Goal: Task Accomplishment & Management: Manage account settings

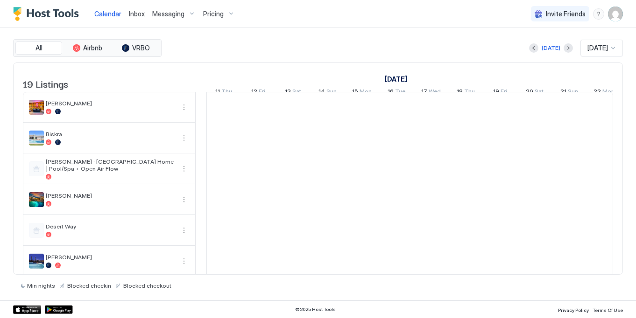
scroll to position [0, 519]
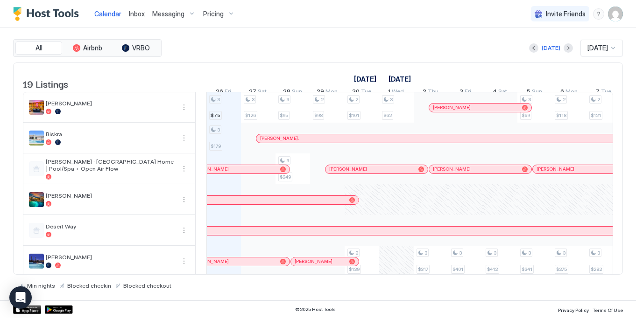
click at [230, 14] on div "Pricing" at bounding box center [218, 14] width 39 height 16
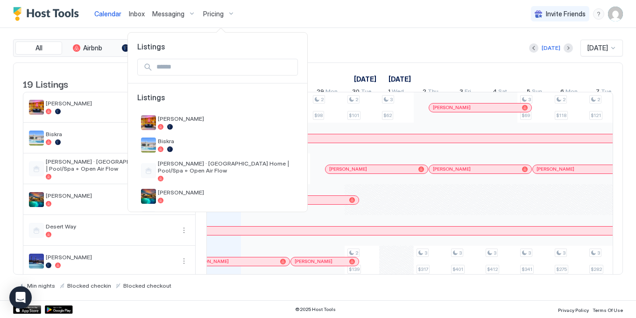
click at [209, 64] on input "Input Field" at bounding box center [225, 67] width 145 height 16
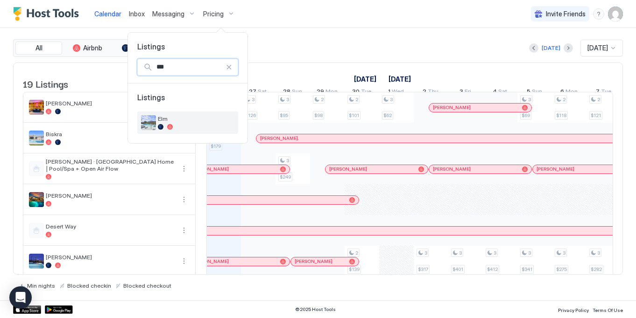
type input "***"
click at [202, 118] on span "Elm" at bounding box center [196, 118] width 77 height 7
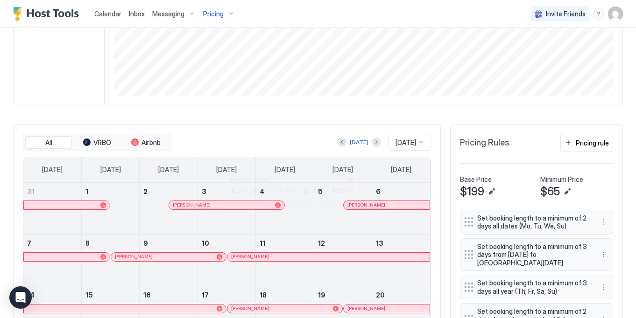
scroll to position [144, 0]
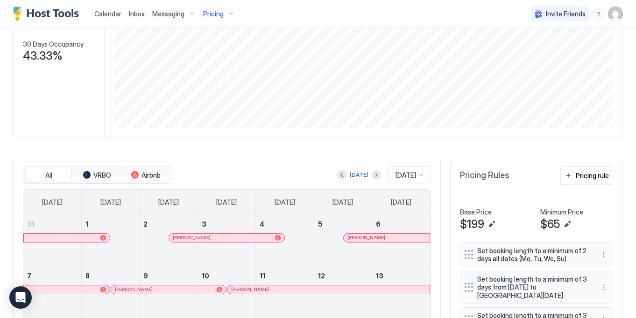
click at [412, 172] on div "All VRBO Airbnb Today Sep 2025 Sunday Monday Tuesday Wednesday Thursday Friday …" at bounding box center [227, 321] width 408 height 309
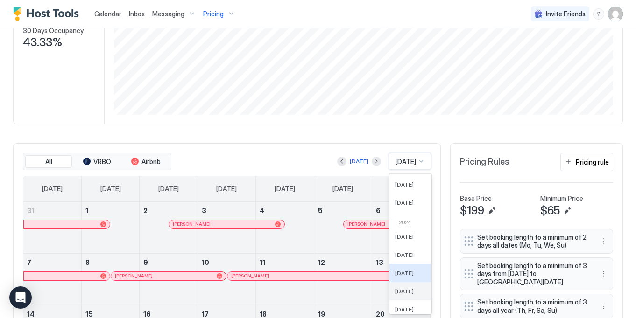
scroll to position [373, 0]
click at [405, 292] on span "Apr 2024" at bounding box center [404, 291] width 19 height 7
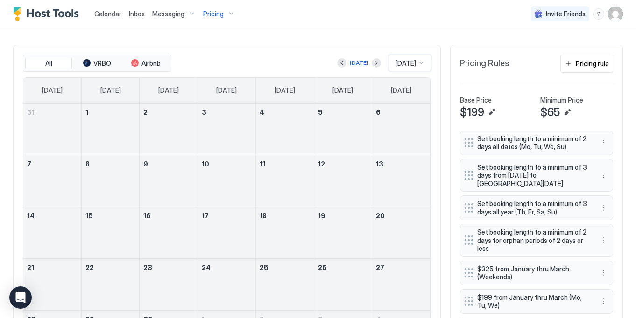
scroll to position [257, 0]
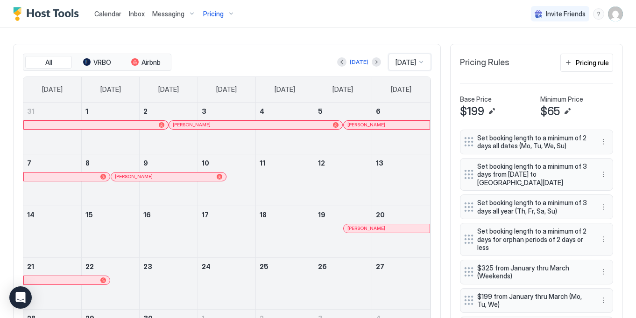
click at [415, 64] on span "Apr 2024" at bounding box center [405, 62] width 21 height 8
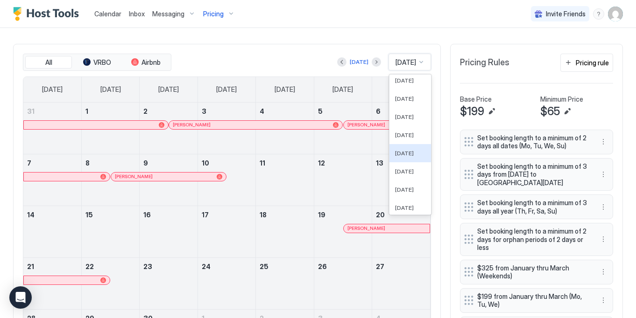
scroll to position [21, 0]
click at [411, 133] on div "[DATE]" at bounding box center [410, 129] width 42 height 18
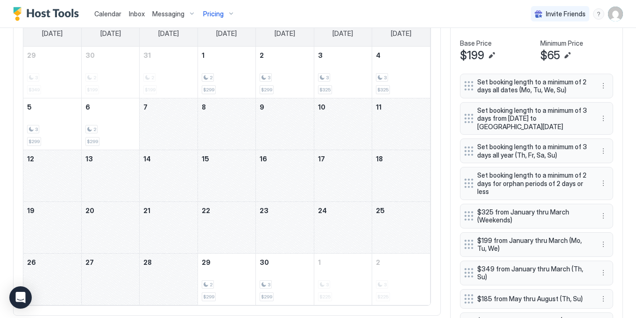
scroll to position [321, 0]
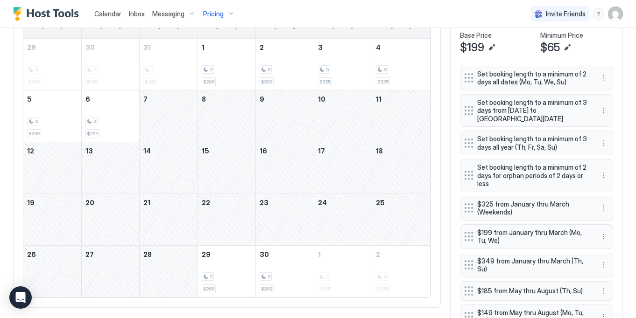
drag, startPoint x: 222, startPoint y: 212, endPoint x: 165, endPoint y: 288, distance: 95.3
click at [165, 288] on tbody "29 3 $349 30 2 $199 31 2 $199 1 2 $299 2 3 $299 3 3 $325 4 3 $325 5 3 $299 6 2 …" at bounding box center [226, 168] width 407 height 259
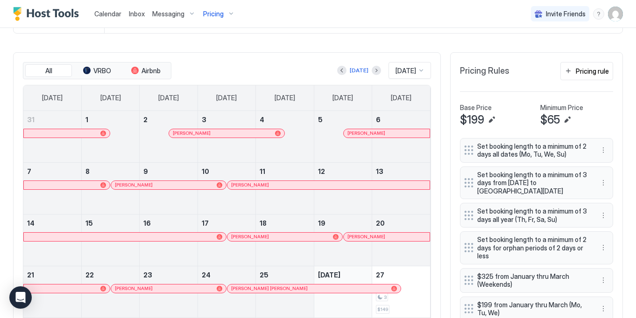
scroll to position [169, 0]
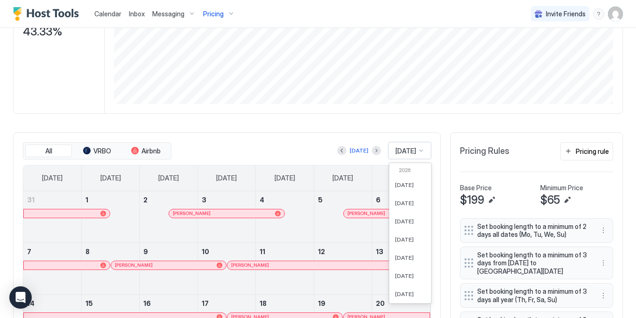
click at [415, 150] on span "[DATE]" at bounding box center [405, 151] width 21 height 8
click at [403, 237] on span "[DATE]" at bounding box center [404, 239] width 19 height 7
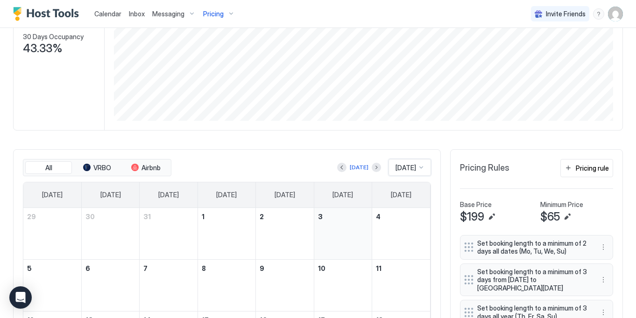
scroll to position [151, 0]
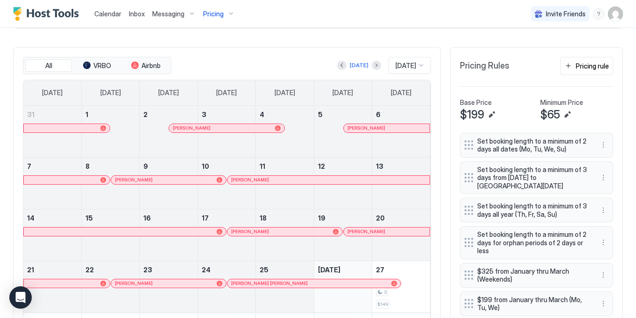
scroll to position [254, 0]
click at [372, 69] on button "Next month" at bounding box center [376, 65] width 9 height 9
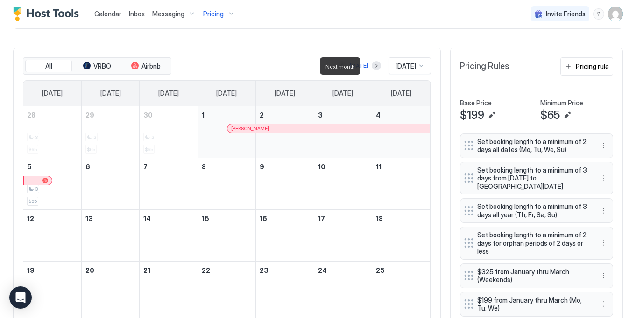
click at [372, 69] on div at bounding box center [376, 65] width 9 height 9
click at [372, 67] on button "Next month" at bounding box center [376, 65] width 9 height 9
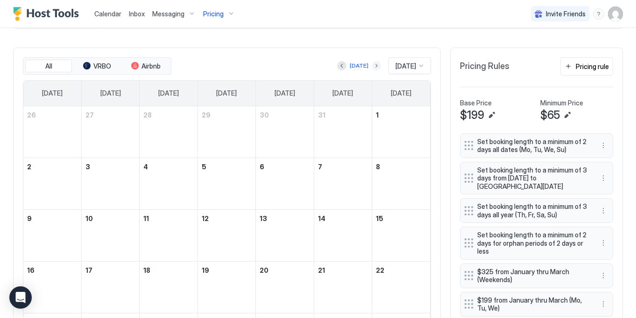
click at [372, 67] on button "Next month" at bounding box center [376, 65] width 9 height 9
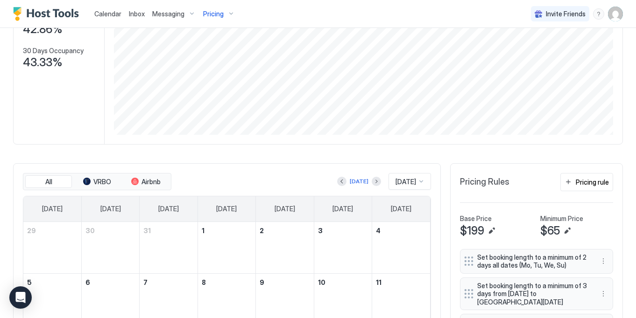
scroll to position [293, 0]
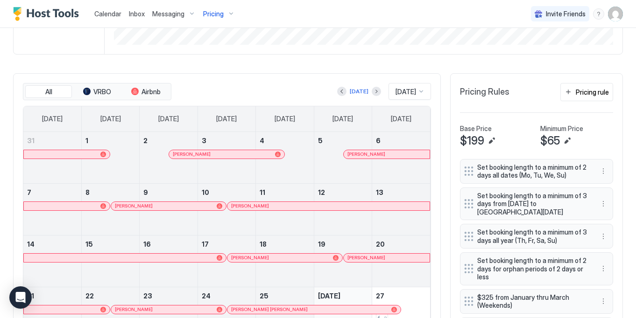
scroll to position [226, 0]
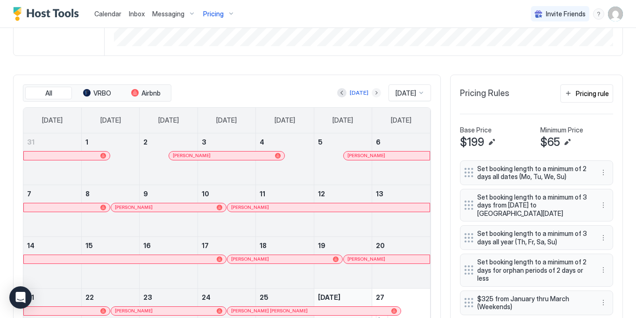
click at [372, 91] on button "Next month" at bounding box center [376, 92] width 9 height 9
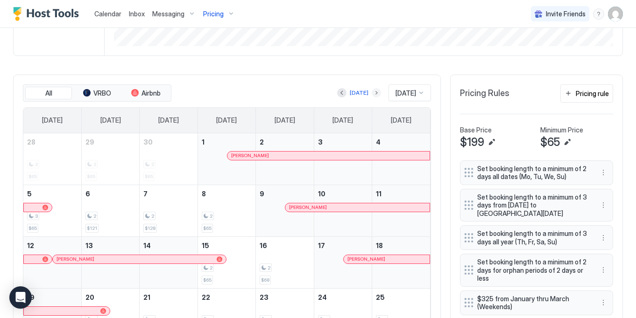
click at [372, 94] on button "Next month" at bounding box center [376, 92] width 9 height 9
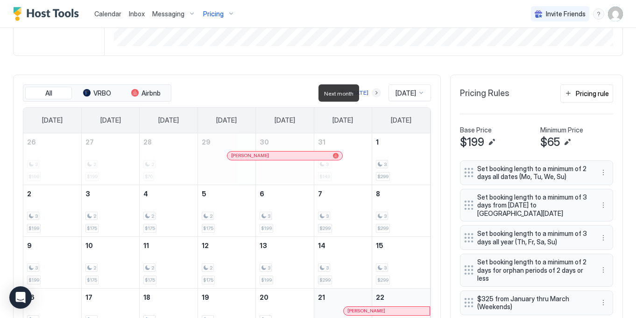
click at [372, 94] on button "Next month" at bounding box center [376, 92] width 9 height 9
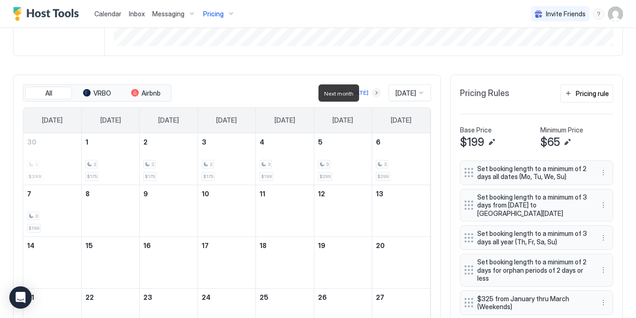
click at [372, 94] on button "Next month" at bounding box center [376, 92] width 9 height 9
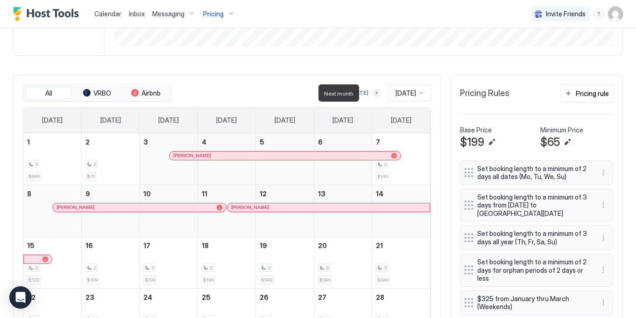
click at [372, 94] on button "Next month" at bounding box center [376, 92] width 9 height 9
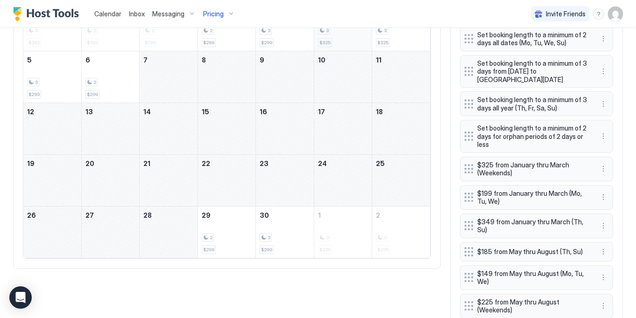
scroll to position [377, 0]
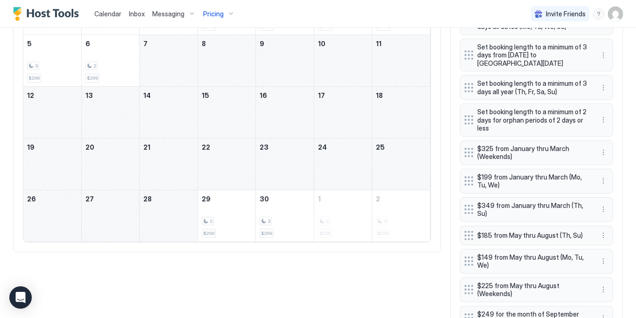
drag, startPoint x: 218, startPoint y: 176, endPoint x: 161, endPoint y: 227, distance: 76.7
click at [161, 227] on tbody "29 3 $349 30 2 $199 31 2 $199 1 2 $299 2 3 $299 3 3 $325 4 3 $325 5 3 $299 6 2 …" at bounding box center [226, 112] width 407 height 259
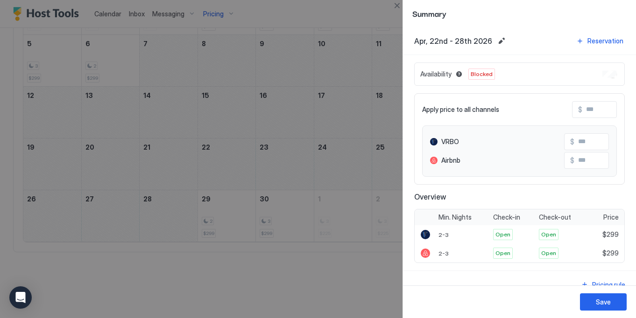
click at [595, 76] on div "Availability Blocked" at bounding box center [519, 74] width 211 height 23
click at [597, 302] on div "Save" at bounding box center [603, 302] width 15 height 10
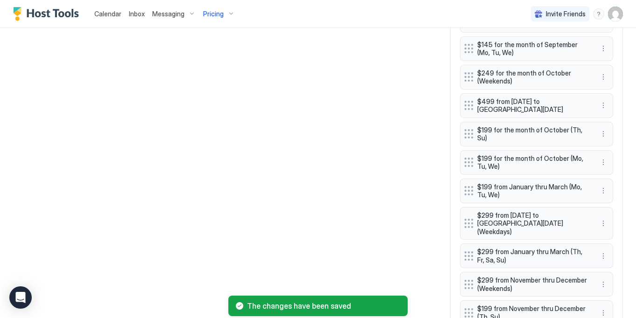
scroll to position [1522, 0]
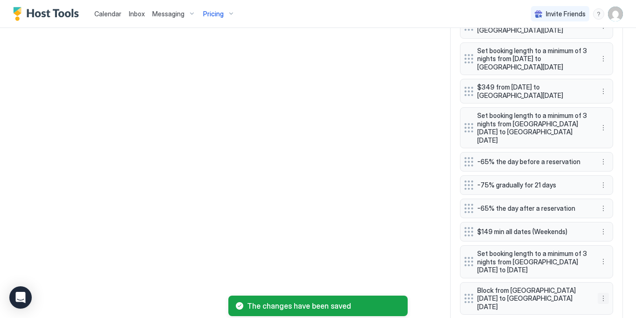
click at [604, 293] on button "More options" at bounding box center [603, 298] width 11 height 11
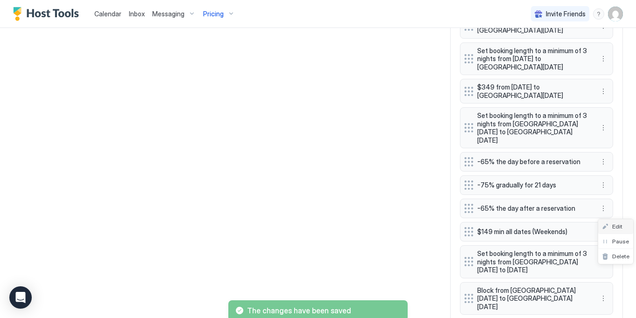
click at [621, 229] on span "Edit" at bounding box center [617, 226] width 10 height 7
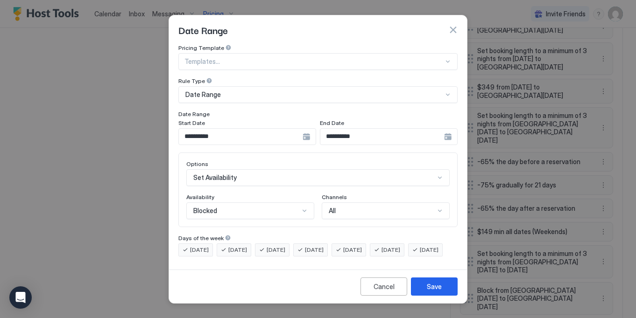
click at [358, 129] on input "**********" at bounding box center [382, 137] width 124 height 16
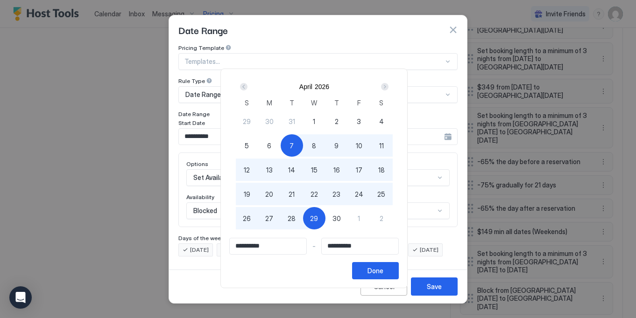
click at [314, 195] on span "22" at bounding box center [313, 195] width 7 height 10
type input "**********"
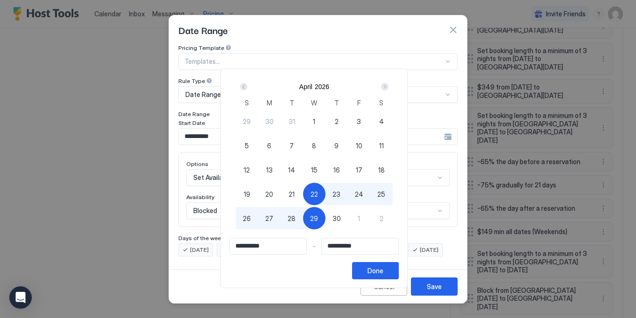
click at [321, 145] on div "8" at bounding box center [314, 145] width 22 height 22
type input "**********"
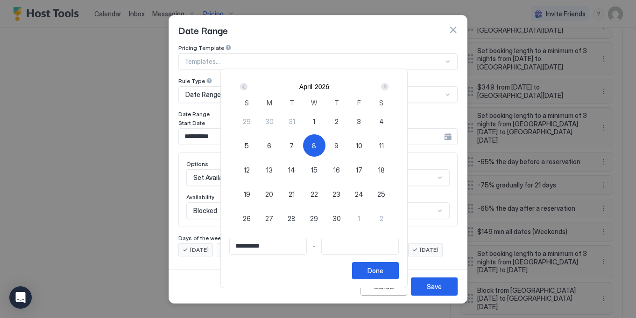
type input "**********"
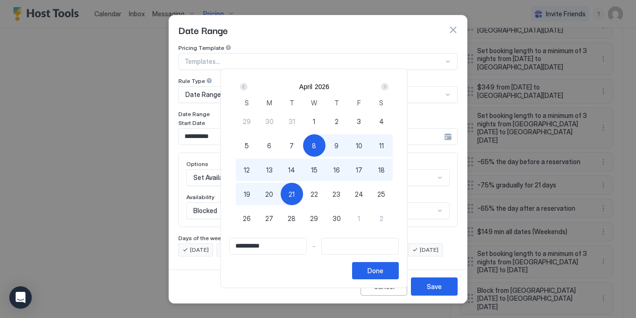
click at [295, 193] on span "21" at bounding box center [292, 195] width 6 height 10
type input "**********"
click at [373, 267] on button "Done" at bounding box center [375, 270] width 47 height 17
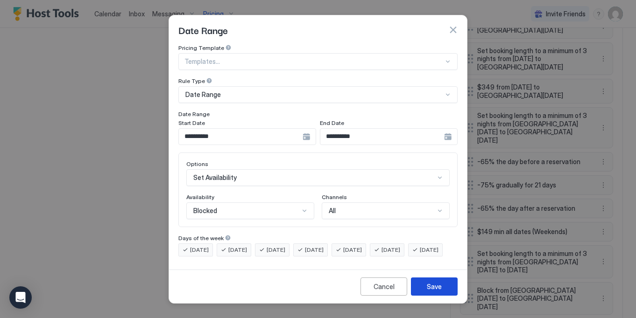
click at [430, 292] on div "Save" at bounding box center [434, 287] width 15 height 10
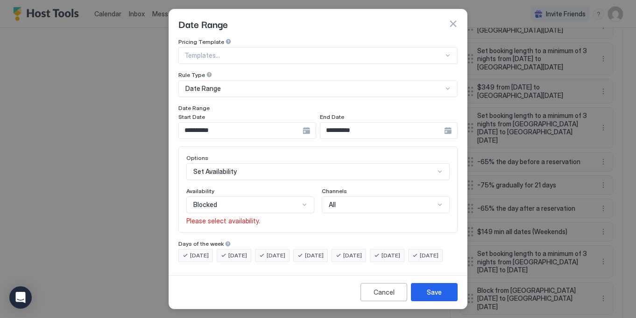
click at [304, 208] on div "Blocked" at bounding box center [250, 205] width 128 height 17
click at [241, 241] on div "Blocked" at bounding box center [251, 244] width 116 height 7
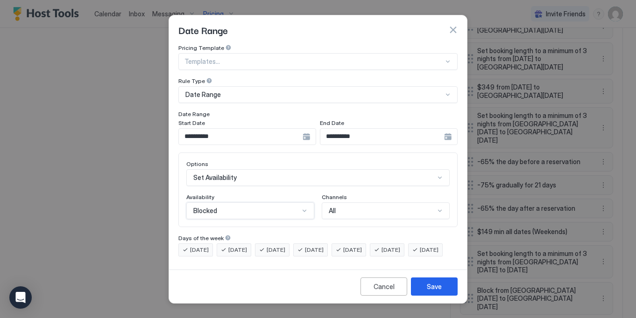
scroll to position [3, 0]
click at [430, 291] on div "Save" at bounding box center [434, 287] width 15 height 10
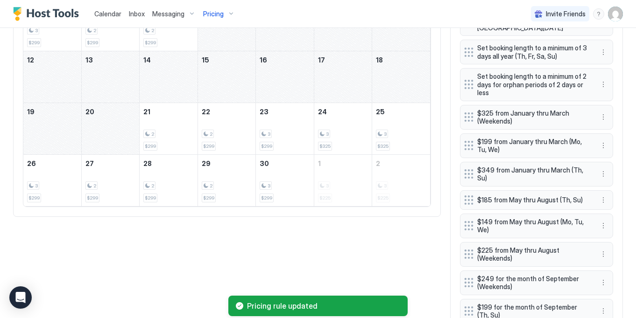
scroll to position [339, 0]
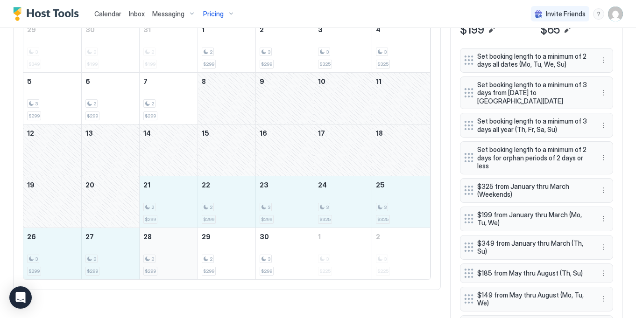
drag, startPoint x: 186, startPoint y: 203, endPoint x: 184, endPoint y: 261, distance: 57.4
click at [184, 261] on tbody "29 3 $349 30 2 $199 31 2 $199 1 2 $299 2 3 $299 3 3 $325 4 3 $325 5 3 $299 6 2 …" at bounding box center [226, 150] width 407 height 259
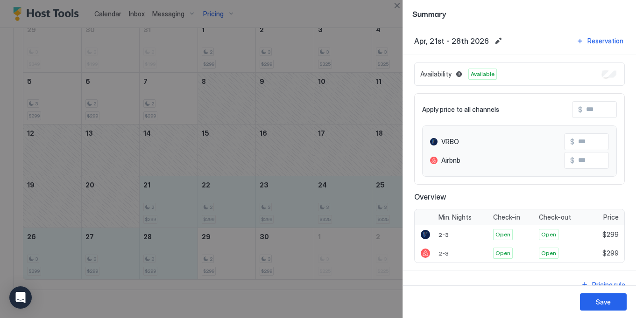
click at [596, 107] on input "Input Field" at bounding box center [619, 110] width 75 height 16
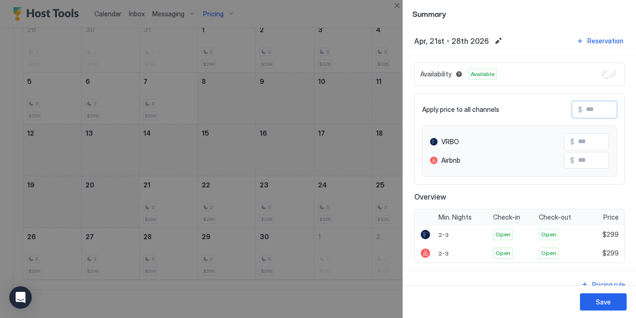
type input "*"
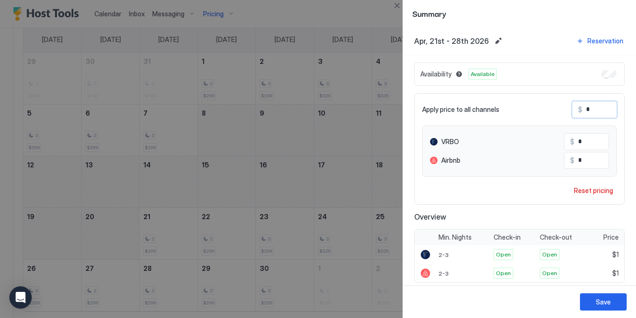
type input "**"
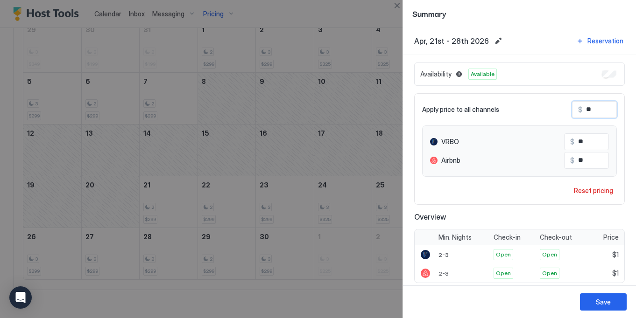
type input "***"
type input "****"
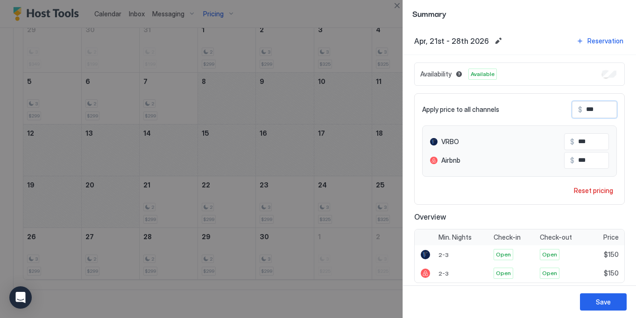
type input "****"
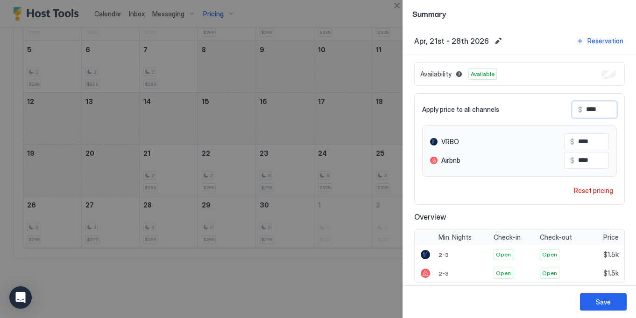
scroll to position [339, 0]
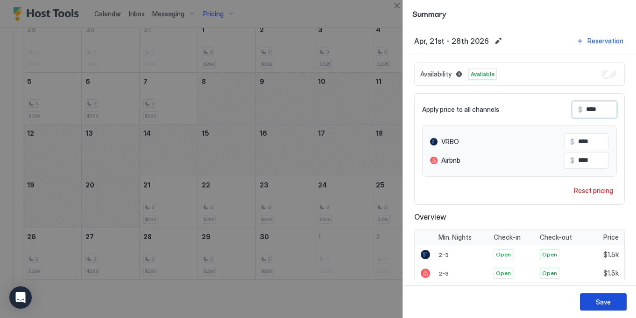
type input "****"
click at [603, 302] on div "Save" at bounding box center [603, 302] width 15 height 10
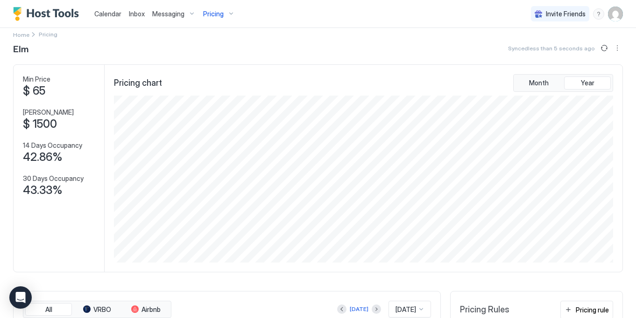
scroll to position [0, 0]
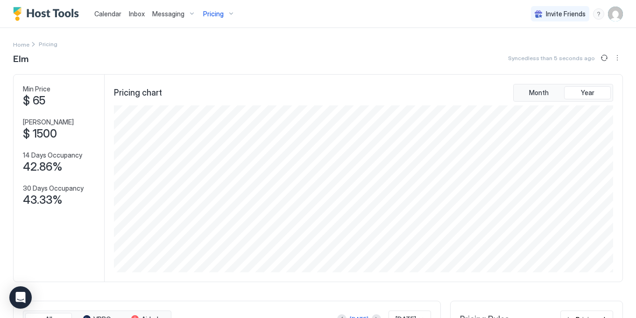
click at [212, 21] on div "Pricing" at bounding box center [218, 14] width 39 height 16
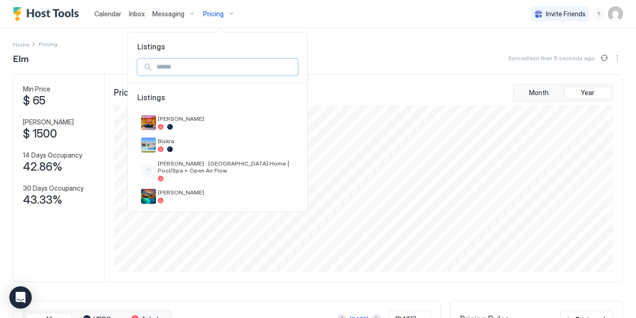
click at [220, 63] on input "Input Field" at bounding box center [225, 67] width 145 height 16
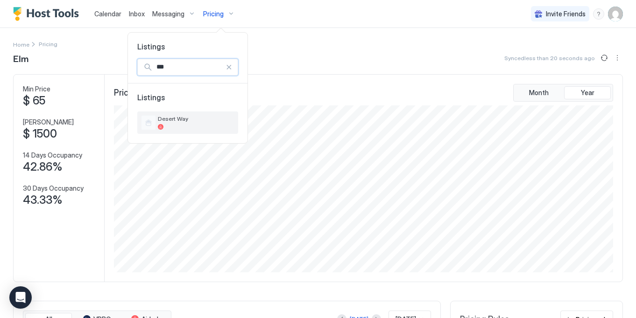
type input "***"
click at [215, 123] on div "Desert Way" at bounding box center [196, 122] width 77 height 14
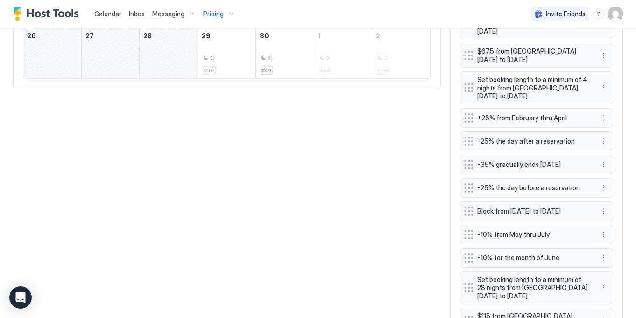
scroll to position [578, 0]
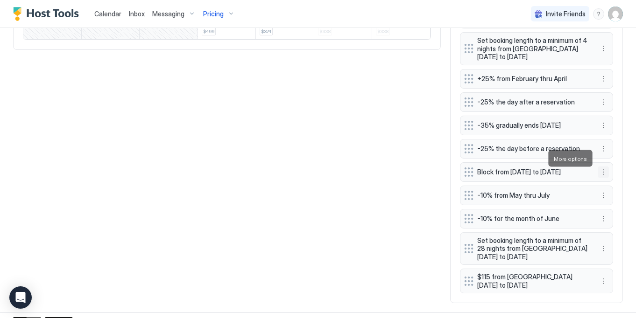
click at [604, 167] on button "More options" at bounding box center [603, 172] width 11 height 11
click at [598, 171] on ul "Edit Pause Delete" at bounding box center [616, 187] width 36 height 46
click at [607, 171] on div "Edit" at bounding box center [612, 171] width 21 height 7
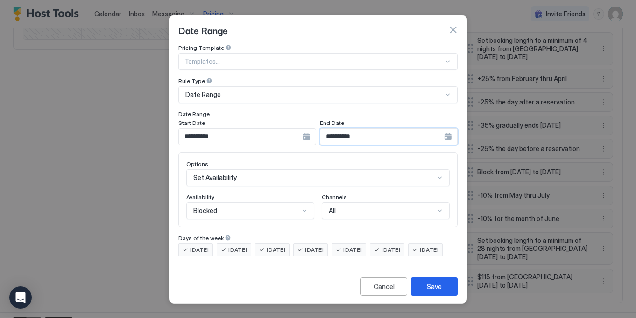
click at [347, 134] on input "**********" at bounding box center [382, 137] width 124 height 16
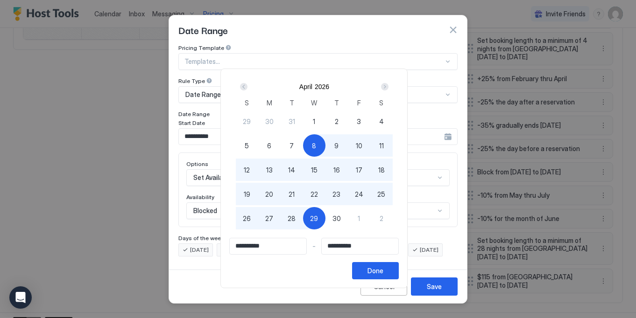
click at [295, 171] on span "14" at bounding box center [291, 170] width 7 height 10
type input "**********"
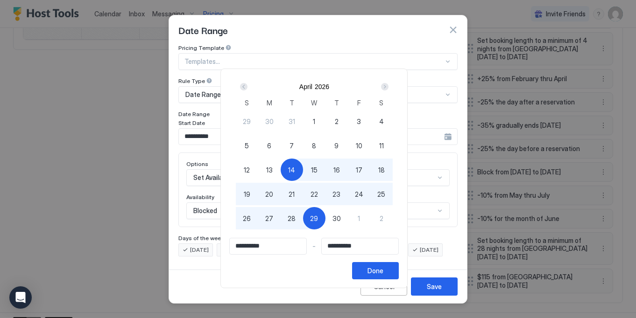
click at [322, 144] on div "8" at bounding box center [314, 145] width 22 height 22
type input "**********"
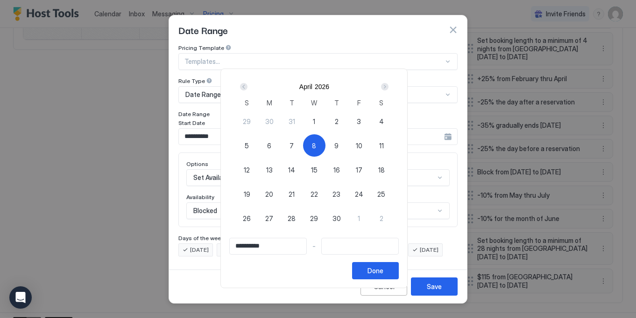
type input "**********"
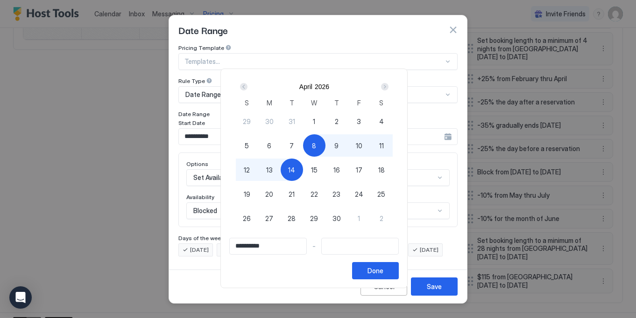
click at [301, 169] on div "14" at bounding box center [292, 170] width 22 height 22
type input "**********"
click at [383, 266] on div "Done" at bounding box center [375, 271] width 16 height 10
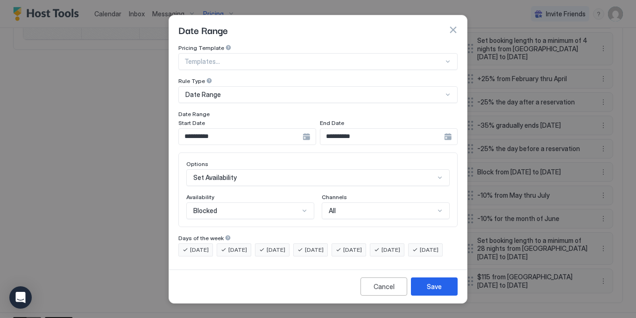
scroll to position [610, 0]
click at [443, 293] on button "Save" at bounding box center [434, 287] width 47 height 18
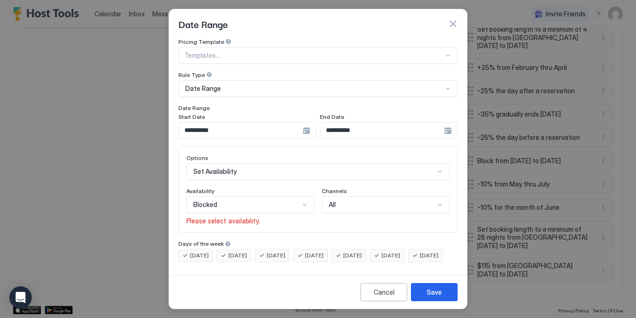
scroll to position [578, 0]
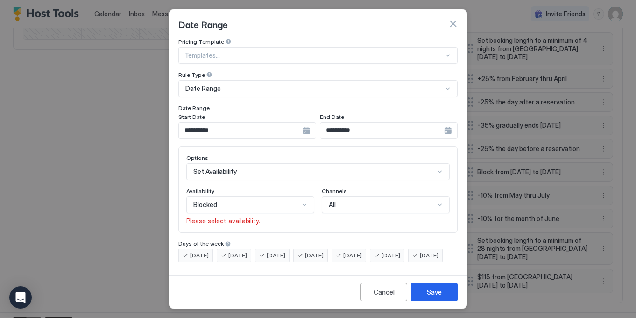
click at [287, 203] on div "Blocked" at bounding box center [250, 205] width 128 height 17
click at [272, 241] on div "Blocked" at bounding box center [251, 244] width 116 height 7
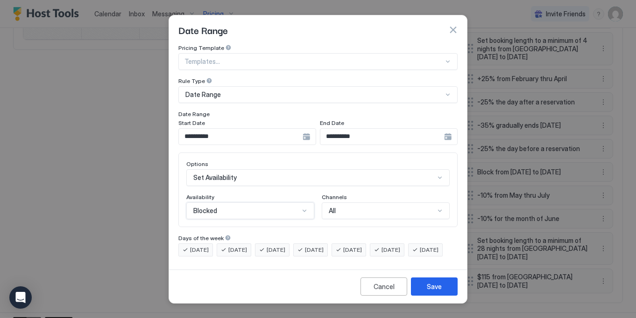
scroll to position [3, 0]
click at [440, 296] on button "Save" at bounding box center [434, 287] width 47 height 18
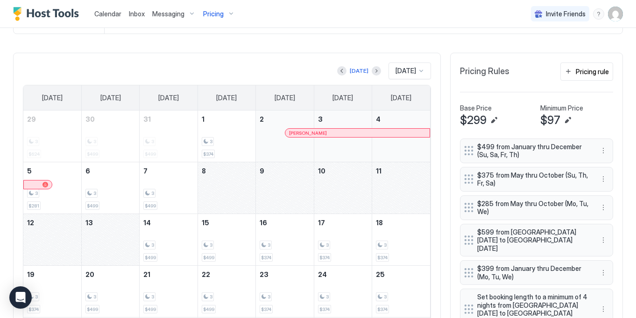
scroll to position [287, 0]
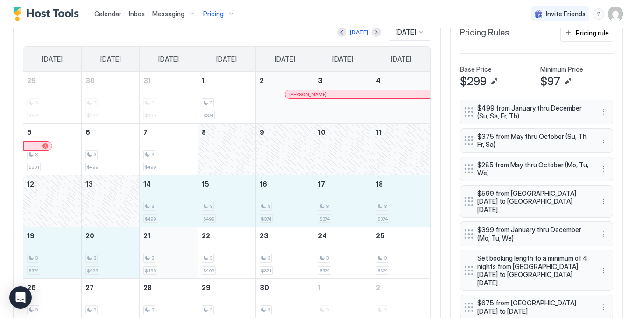
drag, startPoint x: 181, startPoint y: 203, endPoint x: 172, endPoint y: 254, distance: 51.2
click at [172, 254] on tbody "29 3 $624 30 3 $499 31 3 $499 1 3 $374 2 Isabella Montecillo 3 4 5 3 $281 6 3 $…" at bounding box center [226, 201] width 407 height 259
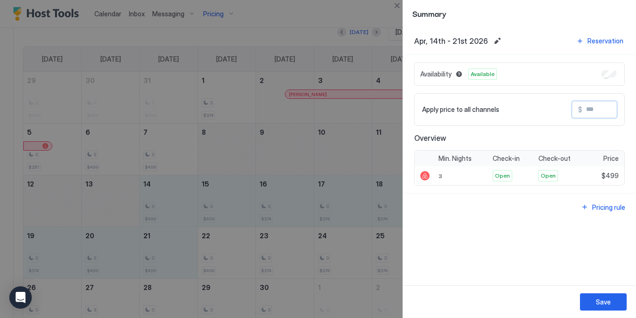
click at [596, 106] on input "Input Field" at bounding box center [619, 110] width 75 height 16
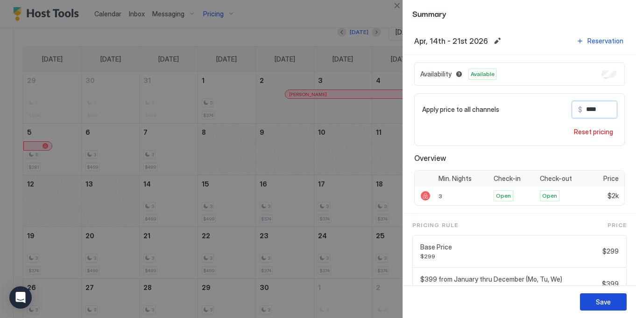
type input "****"
click at [610, 304] on div "Save" at bounding box center [603, 302] width 15 height 10
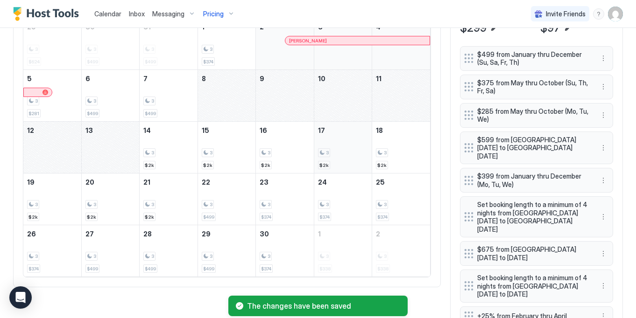
scroll to position [342, 0]
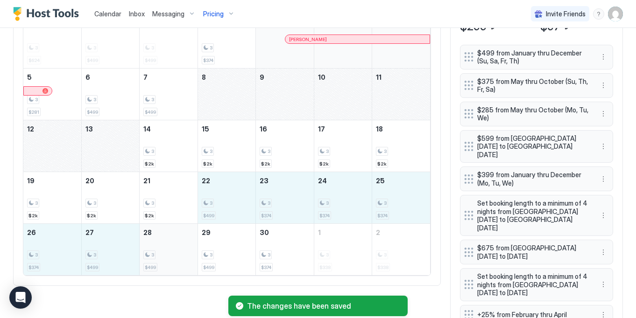
drag, startPoint x: 222, startPoint y: 189, endPoint x: 157, endPoint y: 249, distance: 88.9
click at [157, 249] on tbody "29 3 $624 30 3 $499 31 3 $499 1 3 $374 2 Isabella Montecillo 3 4 5 3 $281 6 3 $…" at bounding box center [226, 146] width 407 height 259
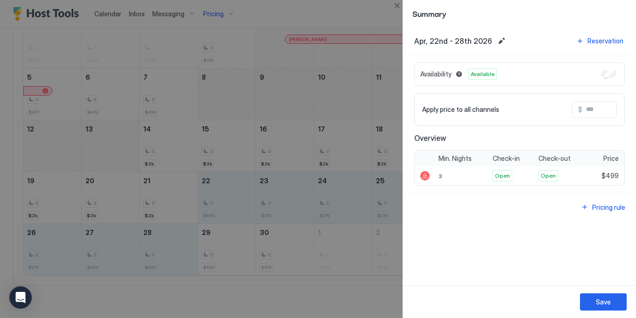
click at [593, 111] on input "Input Field" at bounding box center [619, 110] width 75 height 16
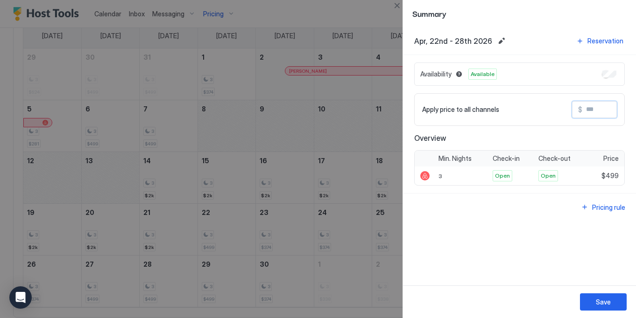
scroll to position [374, 0]
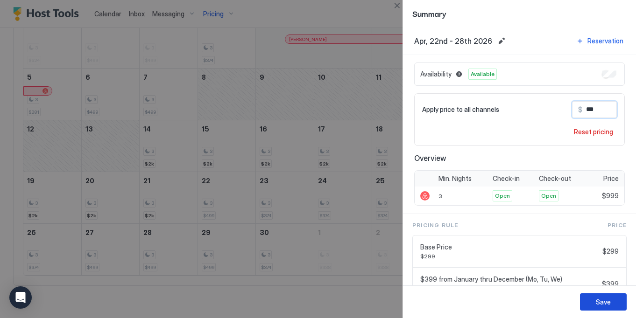
type input "***"
click at [607, 301] on div "Save" at bounding box center [603, 302] width 15 height 10
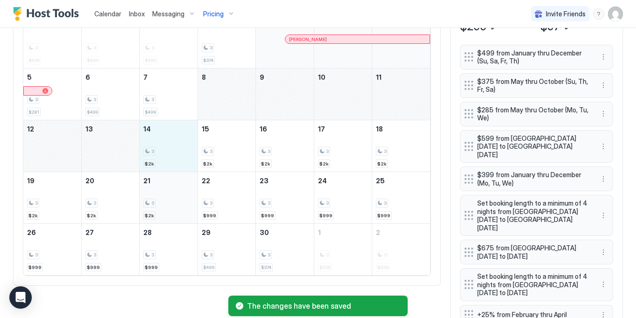
drag, startPoint x: 171, startPoint y: 150, endPoint x: 164, endPoint y: 192, distance: 42.7
click at [164, 192] on tbody "29 3 $624 30 3 $499 31 3 $499 1 3 $374 2 Isabella Montecillo 3 4 5 3 $281 6 3 $…" at bounding box center [226, 146] width 407 height 259
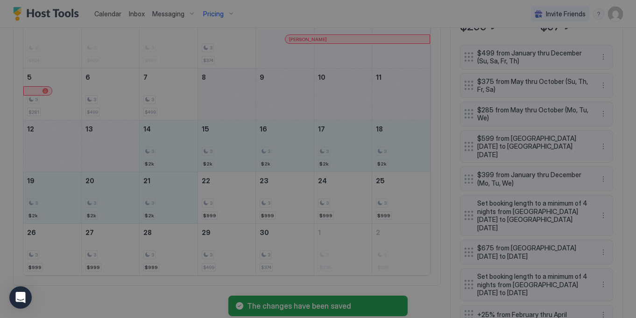
scroll to position [342, 0]
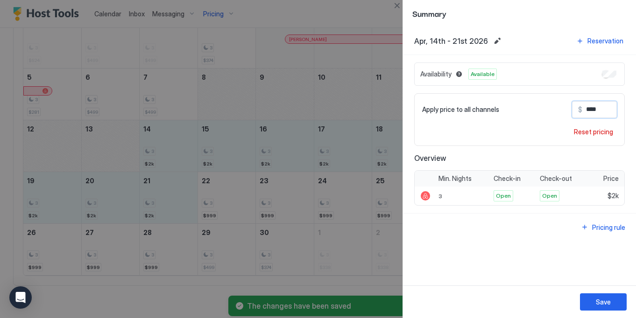
drag, startPoint x: 602, startPoint y: 110, endPoint x: 588, endPoint y: 111, distance: 14.0
click at [588, 111] on input "****" at bounding box center [619, 110] width 75 height 16
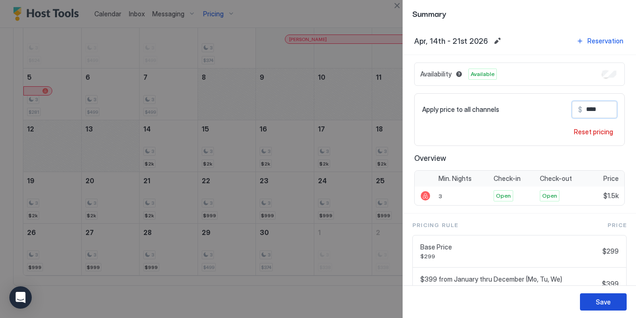
type input "****"
click at [607, 296] on button "Save" at bounding box center [603, 302] width 47 height 17
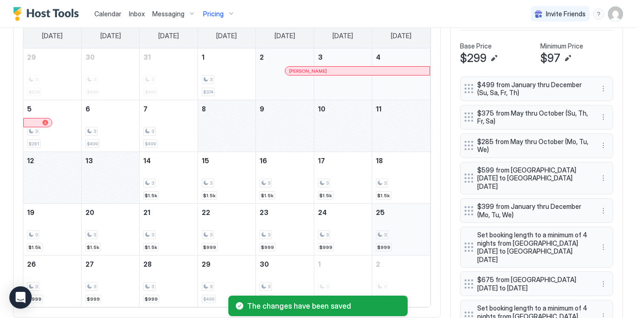
scroll to position [374, 0]
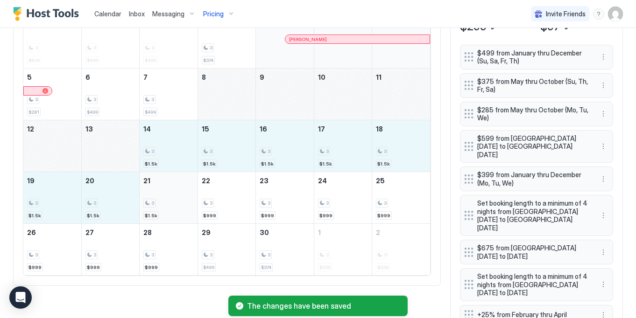
drag, startPoint x: 188, startPoint y: 139, endPoint x: 165, endPoint y: 192, distance: 58.2
click at [165, 192] on tbody "29 3 $624 30 3 $499 31 3 $499 1 3 $374 2 Isabella Montecillo 3 4 5 3 $281 6 3 $…" at bounding box center [226, 146] width 407 height 259
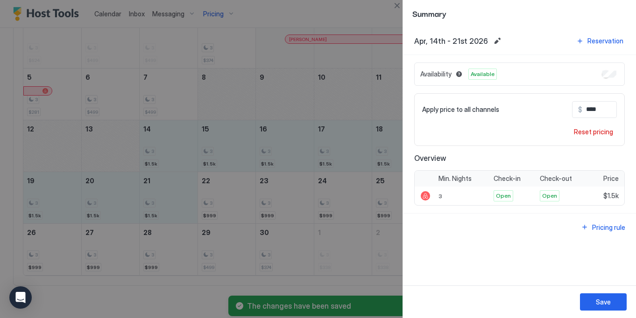
scroll to position [342, 0]
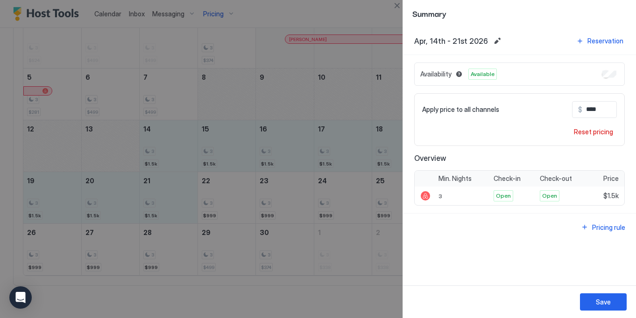
click at [592, 108] on input "****" at bounding box center [619, 110] width 75 height 16
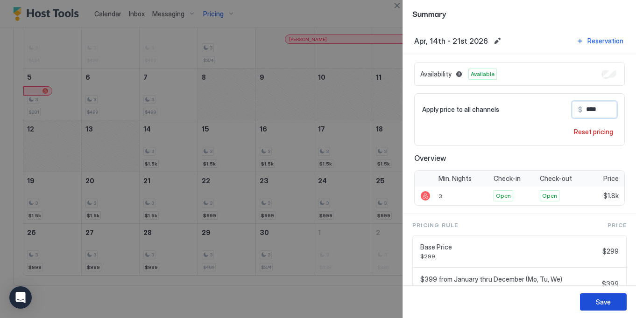
type input "****"
click at [607, 300] on div "Save" at bounding box center [603, 302] width 15 height 10
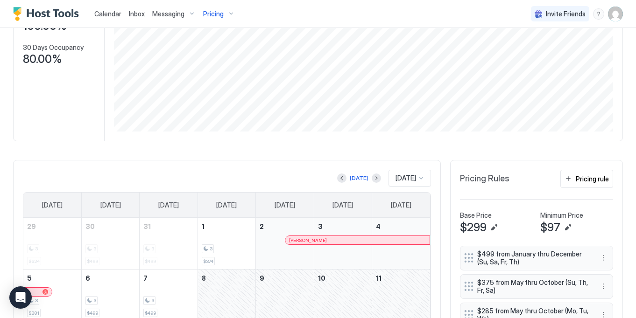
scroll to position [0, 0]
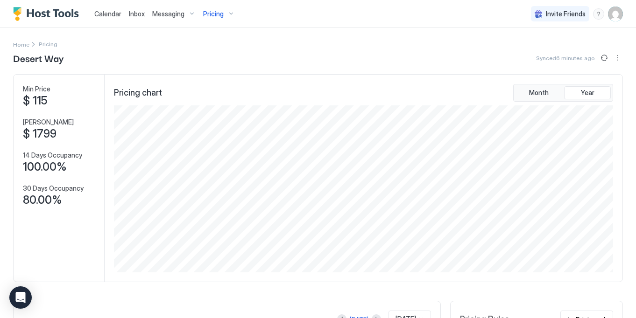
click at [208, 15] on span "Pricing" at bounding box center [213, 14] width 21 height 8
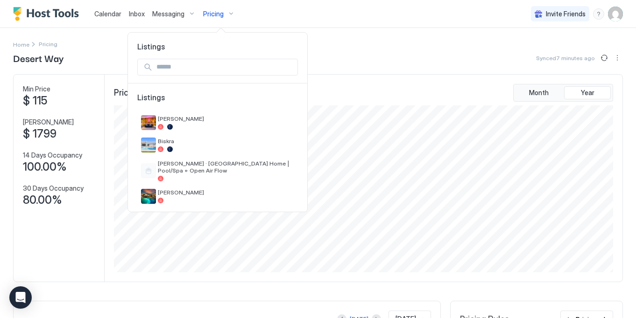
click at [211, 71] on input "Input Field" at bounding box center [225, 67] width 145 height 16
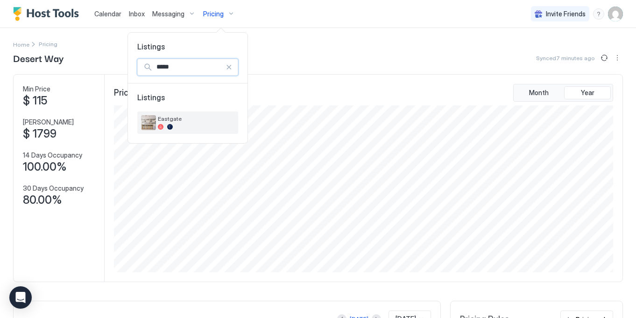
type input "*****"
click at [204, 118] on span "Eastgate" at bounding box center [196, 118] width 77 height 7
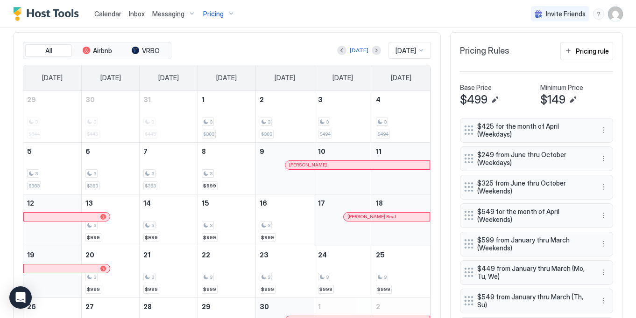
scroll to position [268, 0]
click at [343, 48] on div at bounding box center [341, 51] width 9 height 9
click at [339, 52] on button "Previous month" at bounding box center [341, 51] width 9 height 9
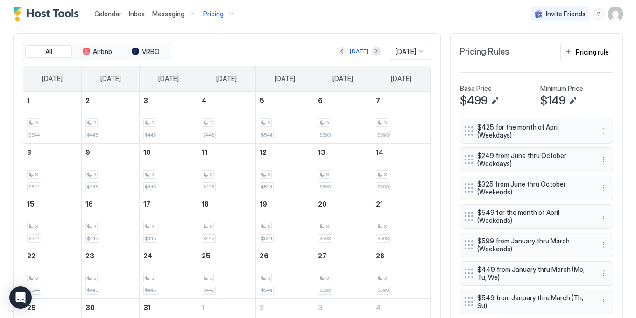
click at [339, 52] on button "Previous month" at bounding box center [341, 51] width 9 height 9
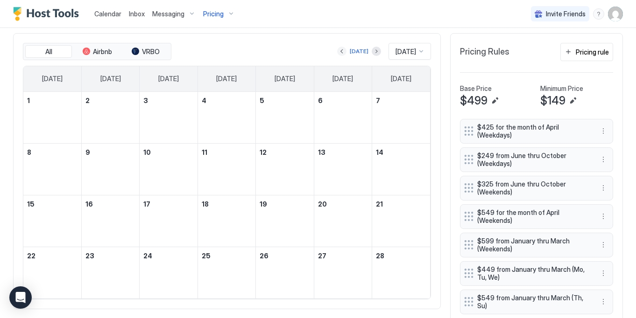
click at [339, 52] on button "Previous month" at bounding box center [341, 51] width 9 height 9
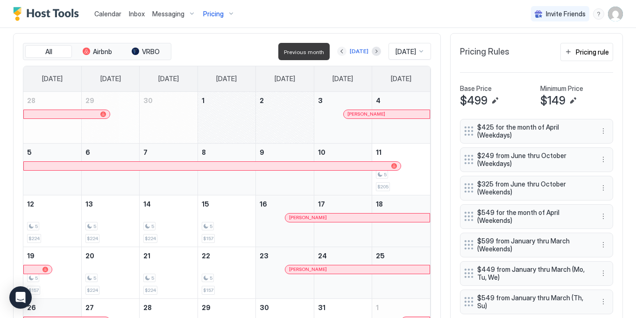
click at [343, 52] on button "Previous month" at bounding box center [341, 51] width 9 height 9
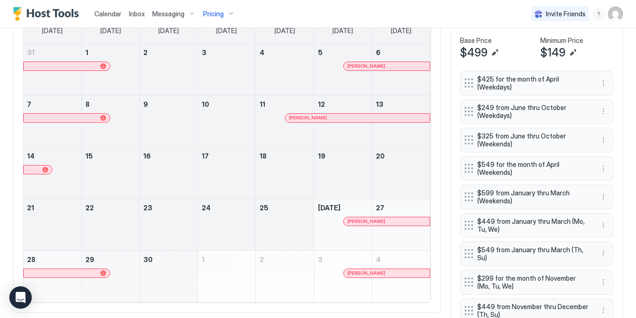
scroll to position [265, 0]
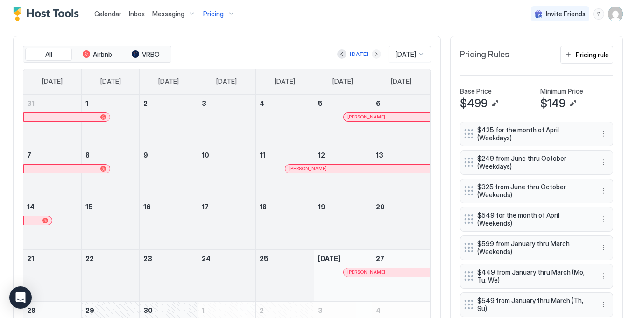
click at [372, 54] on button "Next month" at bounding box center [376, 53] width 9 height 9
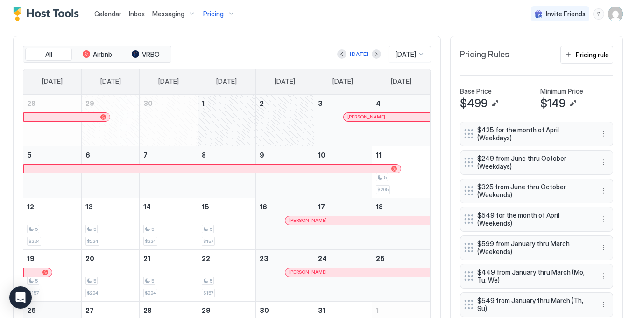
click at [364, 54] on div "[DATE]" at bounding box center [359, 54] width 44 height 11
click at [372, 56] on button "Next month" at bounding box center [376, 53] width 9 height 9
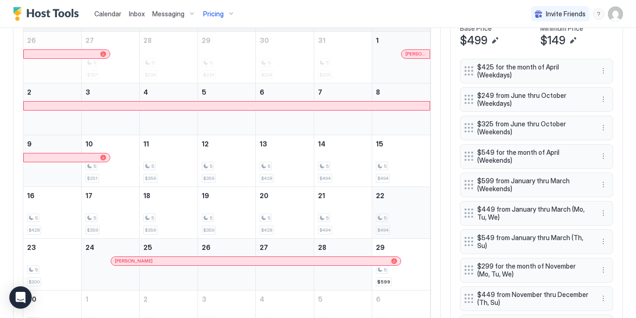
scroll to position [353, 0]
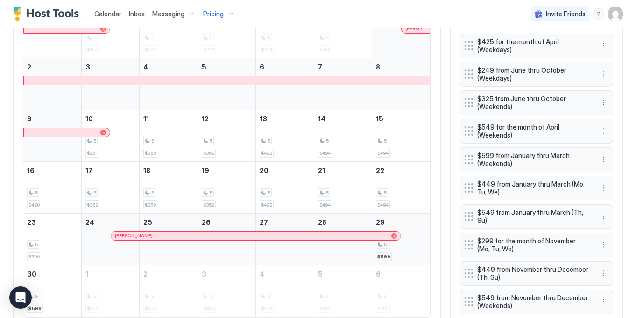
click at [413, 241] on div "5" at bounding box center [401, 244] width 50 height 9
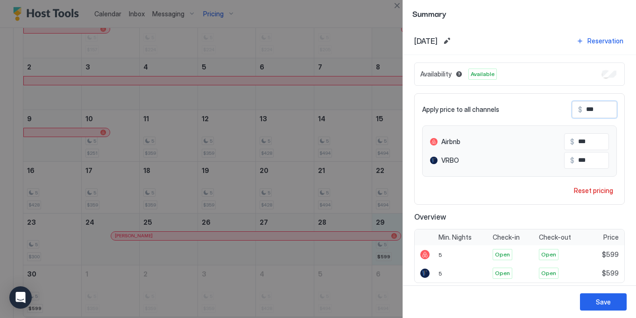
drag, startPoint x: 591, startPoint y: 108, endPoint x: 567, endPoint y: 108, distance: 24.3
click at [567, 108] on div "Apply price to all channels $ ***" at bounding box center [519, 109] width 195 height 17
type input "**"
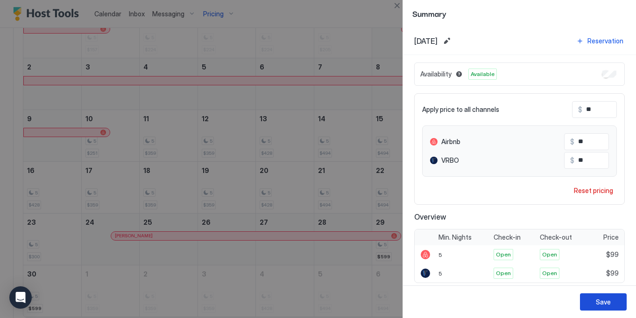
click at [619, 297] on button "Save" at bounding box center [603, 302] width 47 height 17
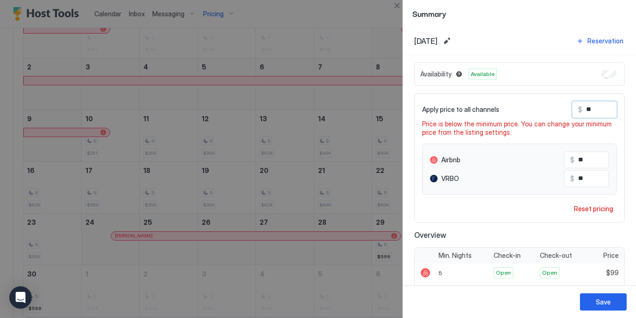
click at [586, 111] on input "**" at bounding box center [619, 110] width 75 height 16
type input "***"
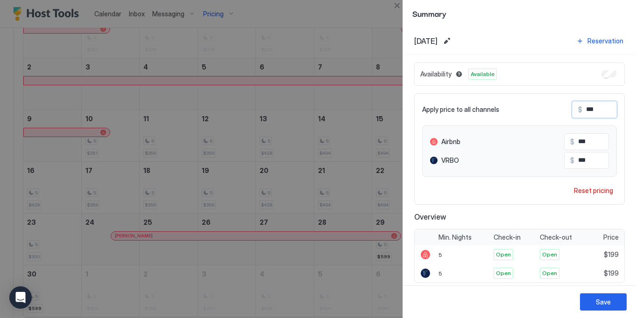
type input "***"
click at [622, 307] on button "Save" at bounding box center [603, 302] width 47 height 17
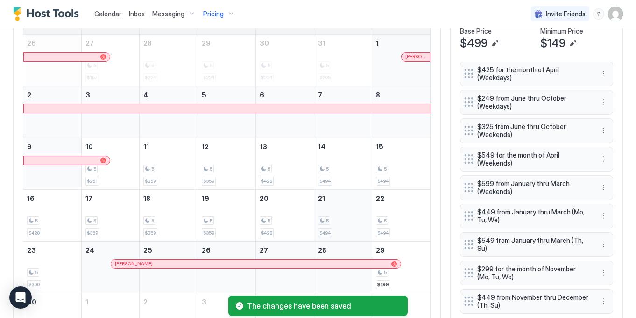
scroll to position [249, 0]
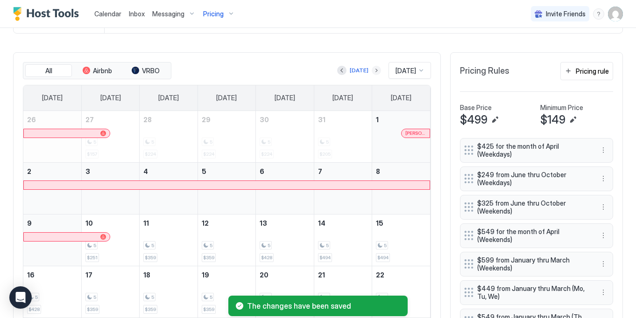
click at [372, 70] on button "Next month" at bounding box center [376, 70] width 9 height 9
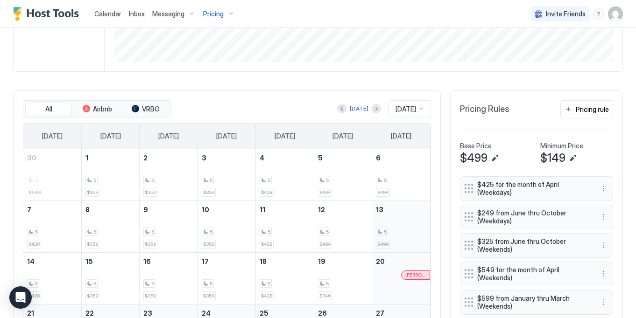
scroll to position [209, 0]
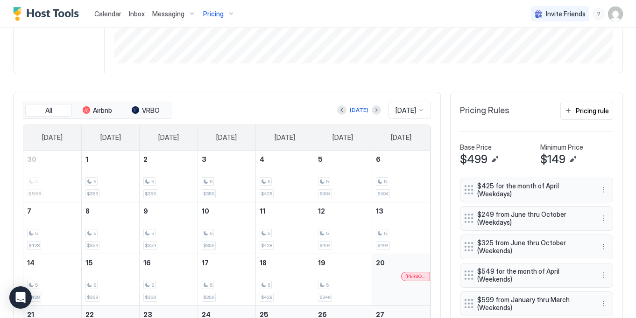
click at [341, 106] on div at bounding box center [341, 110] width 9 height 9
click at [339, 111] on button "Previous month" at bounding box center [341, 110] width 9 height 9
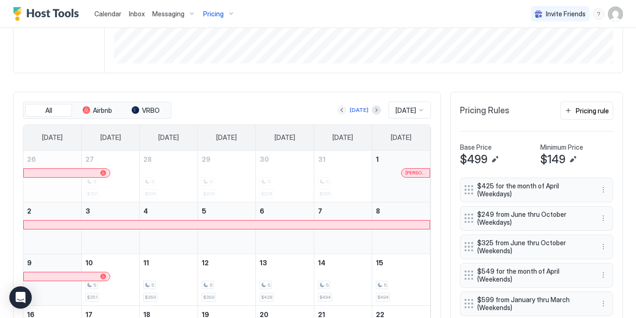
click at [339, 111] on button "Previous month" at bounding box center [341, 110] width 9 height 9
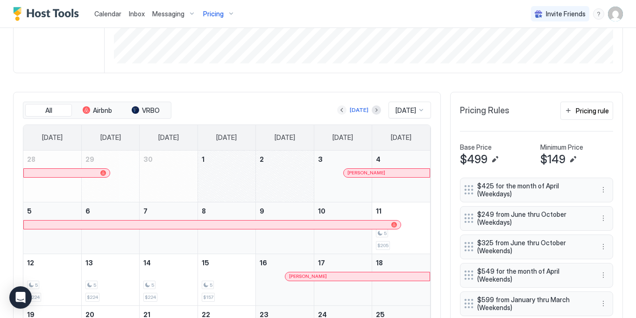
click at [339, 111] on button "Previous month" at bounding box center [341, 110] width 9 height 9
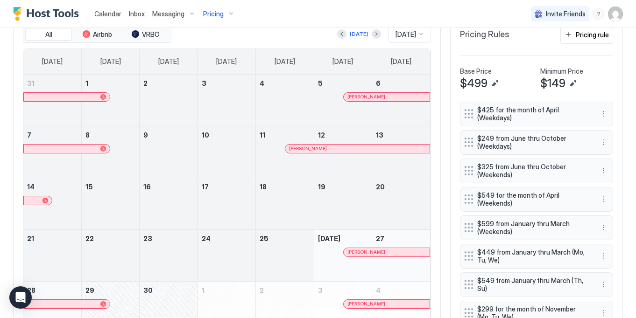
scroll to position [284, 0]
click at [372, 34] on button "Next month" at bounding box center [376, 34] width 9 height 9
